Goal: Transaction & Acquisition: Subscribe to service/newsletter

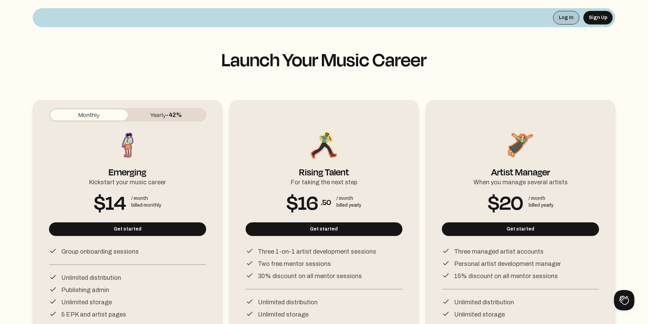
click at [568, 17] on button "Log In" at bounding box center [566, 18] width 26 height 14
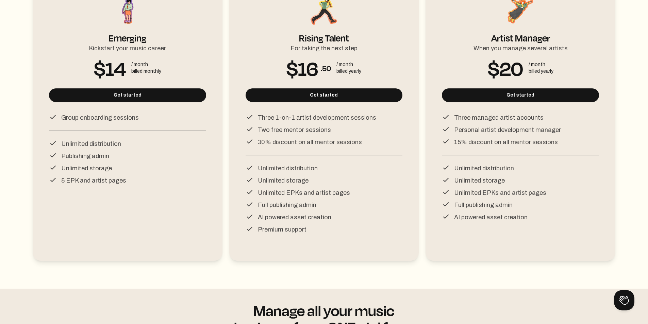
scroll to position [136, 0]
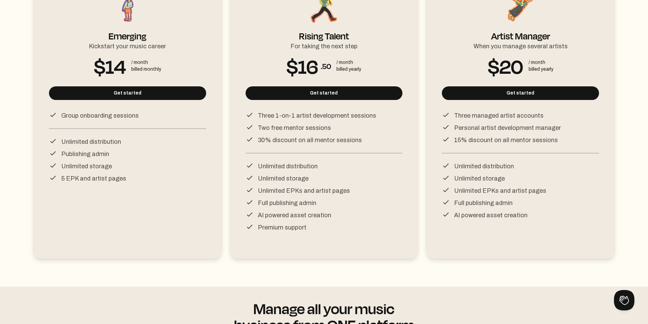
drag, startPoint x: 58, startPoint y: 140, endPoint x: 118, endPoint y: 139, distance: 59.9
click at [118, 139] on div "Unlimited distribution" at bounding box center [127, 142] width 157 height 10
click at [84, 154] on p "Publishing admin" at bounding box center [85, 154] width 48 height 10
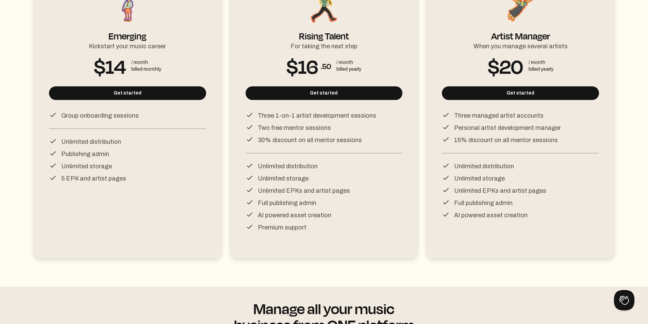
click at [158, 196] on div "Monthly Yearly -42% Emerging Kickstart your music career $14 / month billed mon…" at bounding box center [127, 107] width 157 height 270
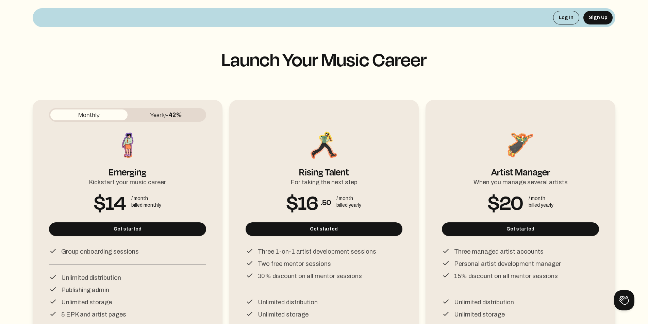
scroll to position [102, 0]
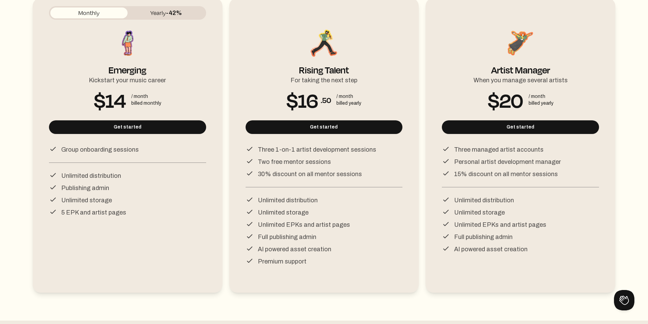
click at [170, 15] on span "-42%" at bounding box center [174, 13] width 16 height 7
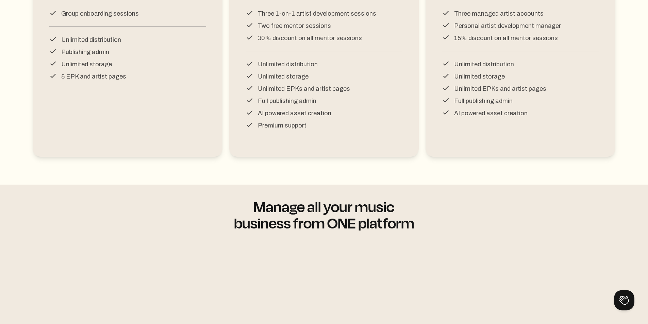
scroll to position [68, 0]
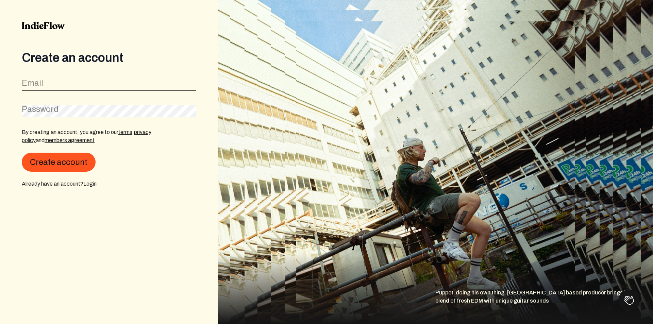
click at [85, 86] on input "email" at bounding box center [109, 84] width 174 height 13
paste input "[EMAIL_ADDRESS][DOMAIN_NAME]"
type input "[EMAIL_ADDRESS][DOMAIN_NAME]"
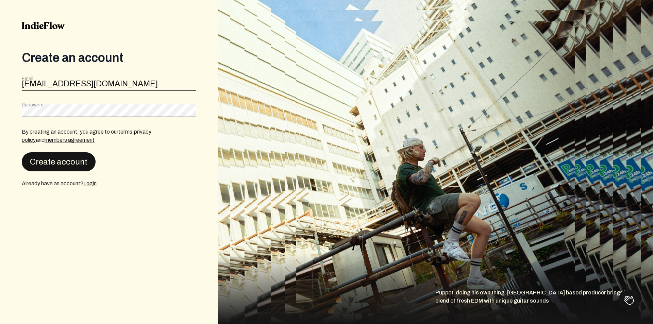
click at [71, 157] on button "Create account" at bounding box center [59, 161] width 74 height 19
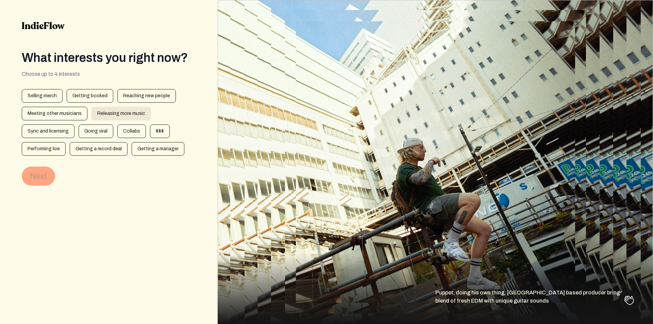
click at [110, 113] on div "Releasing more music" at bounding box center [121, 114] width 60 height 14
click at [40, 174] on button "Next" at bounding box center [38, 176] width 33 height 19
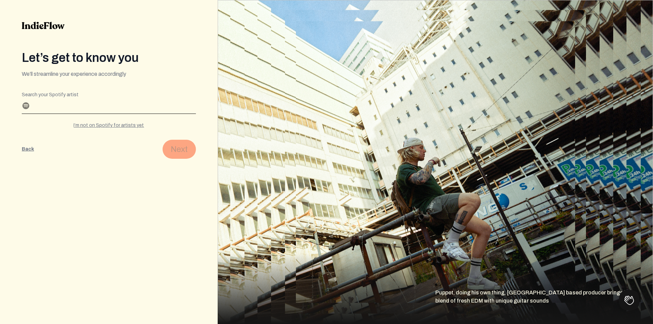
click at [93, 109] on input "Search your Spotify artist" at bounding box center [109, 108] width 174 height 11
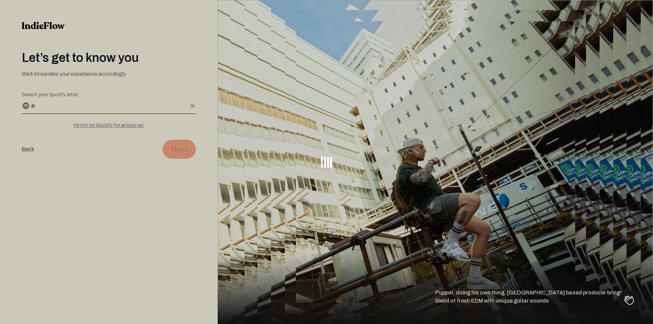
type input "a"
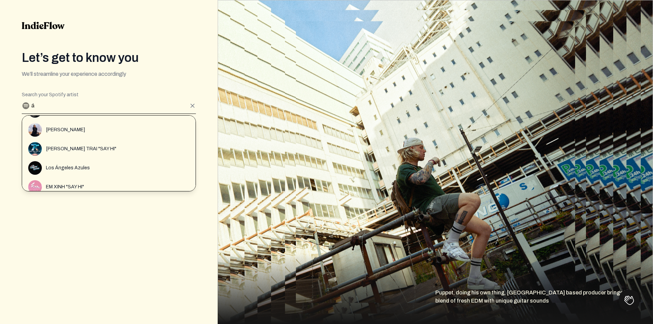
scroll to position [442, 0]
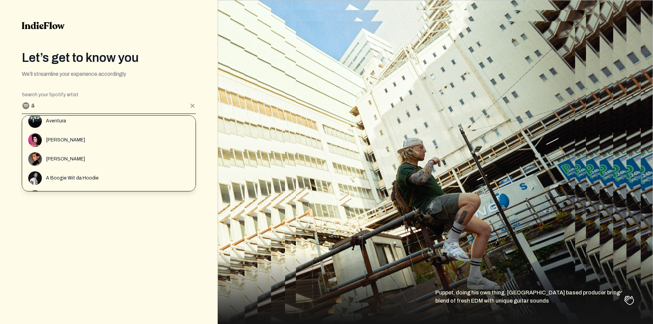
type input "á"
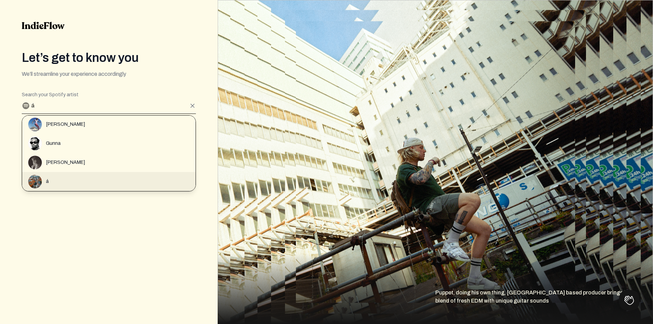
click at [68, 183] on div "á" at bounding box center [111, 182] width 167 height 14
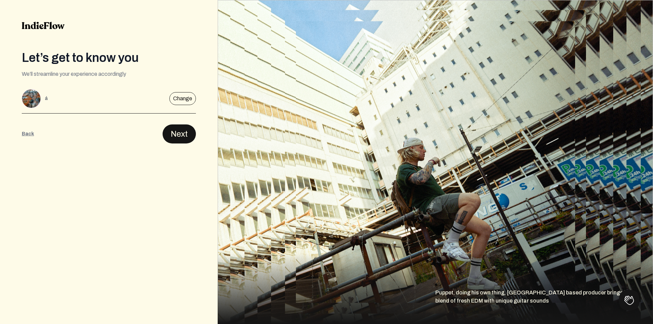
click at [183, 134] on button "Next" at bounding box center [179, 133] width 33 height 19
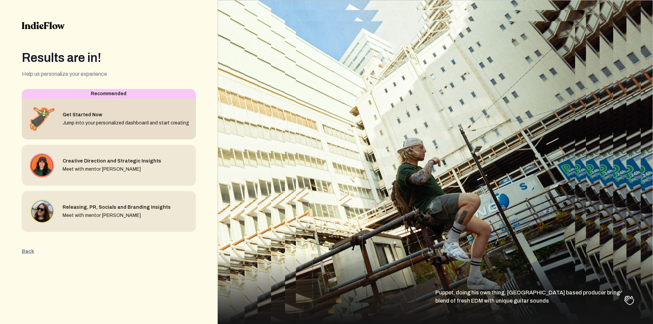
click at [87, 115] on div "Get Started Now" at bounding box center [126, 115] width 127 height 7
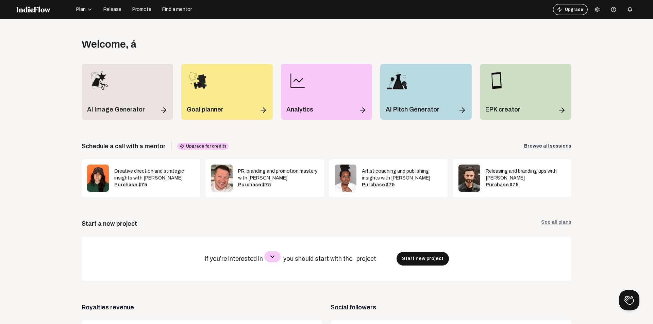
click at [82, 11] on span "Plan" at bounding box center [81, 9] width 10 height 7
click at [172, 27] on div "Open menu Welcome , á Log out Get the full experience on desktop! Unlock exclus…" at bounding box center [326, 181] width 653 height 324
click at [410, 255] on button "Start new project" at bounding box center [423, 259] width 52 height 14
click at [113, 10] on span "Release" at bounding box center [112, 9] width 18 height 7
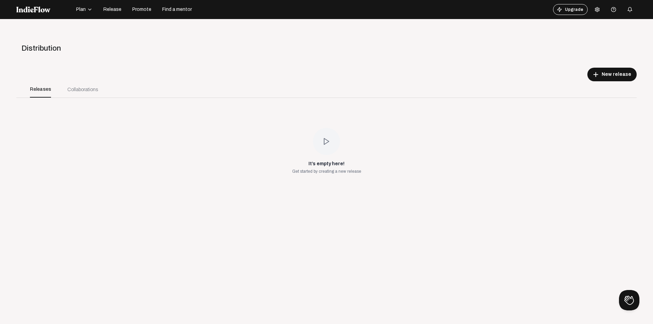
click at [212, 63] on app-distributions "Distribution add New release Releases Collaborations It’s empty here! Get start…" at bounding box center [326, 91] width 620 height 106
click at [618, 79] on button "add New release" at bounding box center [611, 75] width 49 height 14
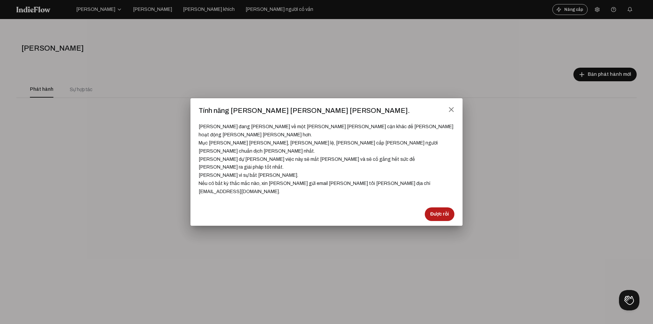
click at [437, 212] on font "Được rồi" at bounding box center [439, 214] width 19 height 5
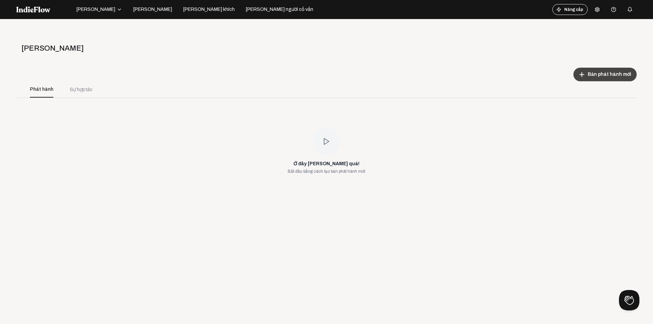
click at [608, 75] on font "Bản phát hành mới" at bounding box center [610, 74] width 44 height 5
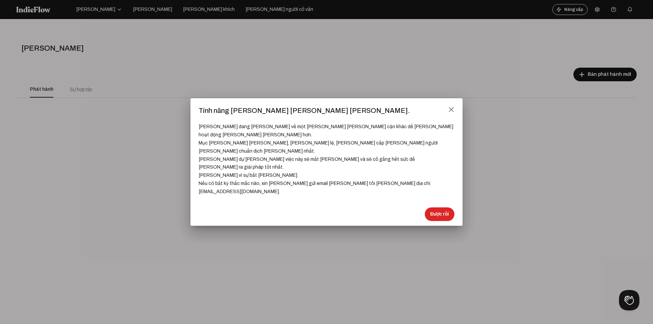
drag, startPoint x: 196, startPoint y: 159, endPoint x: 259, endPoint y: 166, distance: 63.7
click at [259, 166] on mat-dialog-container "close Tính năng [PERSON_NAME] [PERSON_NAME] [PERSON_NAME]. [PERSON_NAME] đang […" at bounding box center [326, 161] width 272 height 127
click at [457, 124] on mat-dialog-container "close Tính năng [PERSON_NAME] [PERSON_NAME] [PERSON_NAME]. [PERSON_NAME] đang […" at bounding box center [326, 161] width 272 height 127
click at [454, 113] on mat-icon "close" at bounding box center [451, 109] width 6 height 6
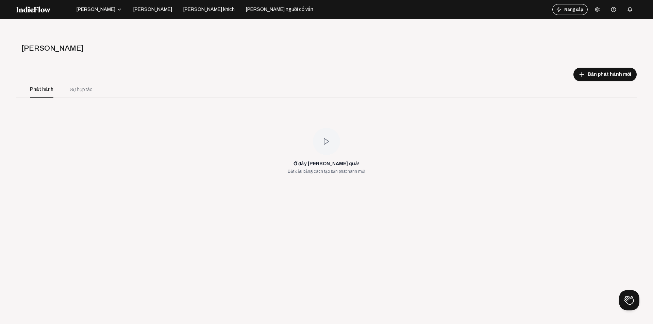
click at [135, 6] on button "[PERSON_NAME]" at bounding box center [152, 9] width 47 height 11
click at [179, 13] on button "[PERSON_NAME] khích" at bounding box center [209, 9] width 60 height 11
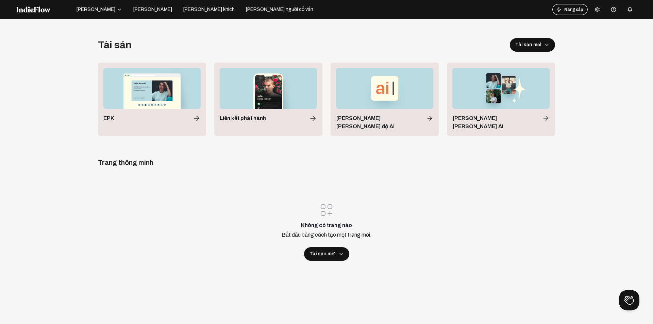
click at [216, 32] on div "Mở menu Tài sản Tài sản mới EPK Liên kết phát [PERSON_NAME] [PERSON_NAME] độ [P…" at bounding box center [326, 181] width 653 height 324
